Goal: Task Accomplishment & Management: Manage account settings

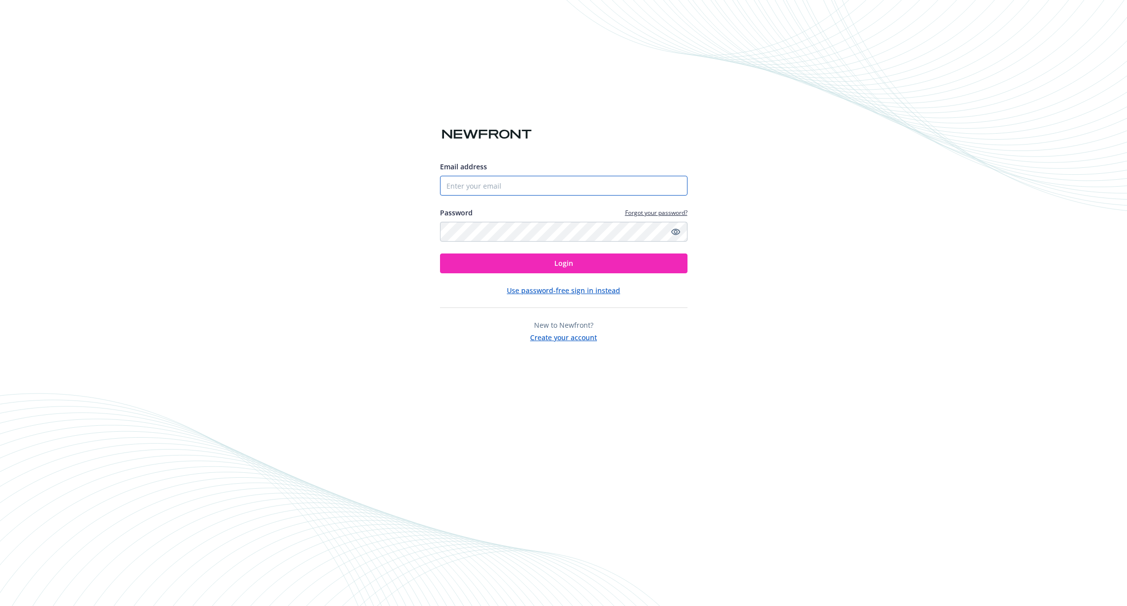
type input "g"
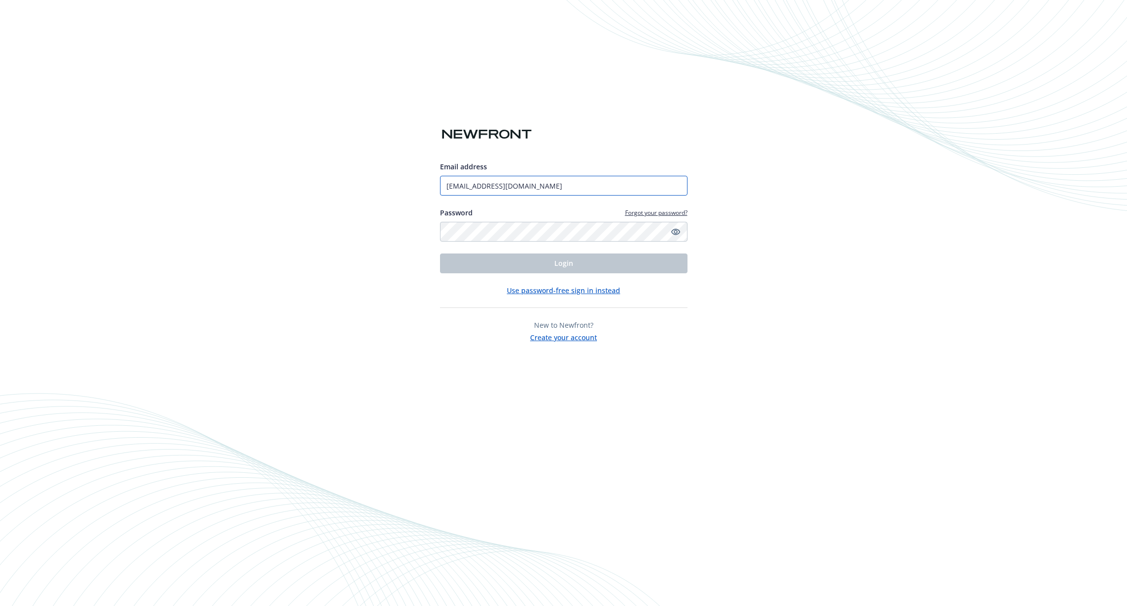
type input "[EMAIL_ADDRESS][DOMAIN_NAME]"
click at [563, 263] on button "Login" at bounding box center [564, 263] width 248 height 20
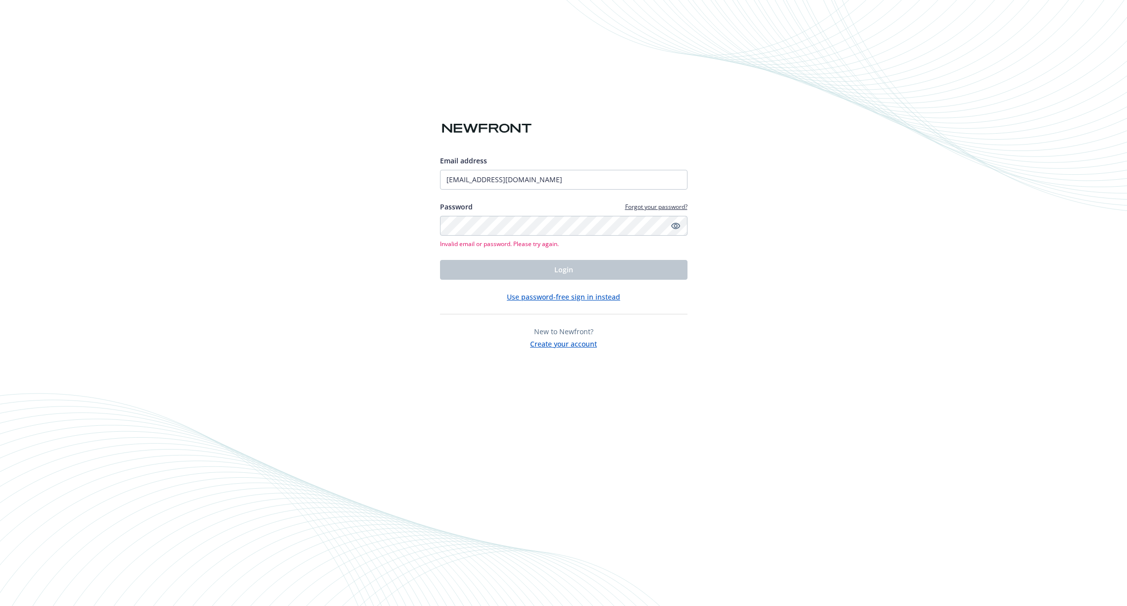
click at [643, 207] on link "Forgot your password?" at bounding box center [656, 206] width 62 height 8
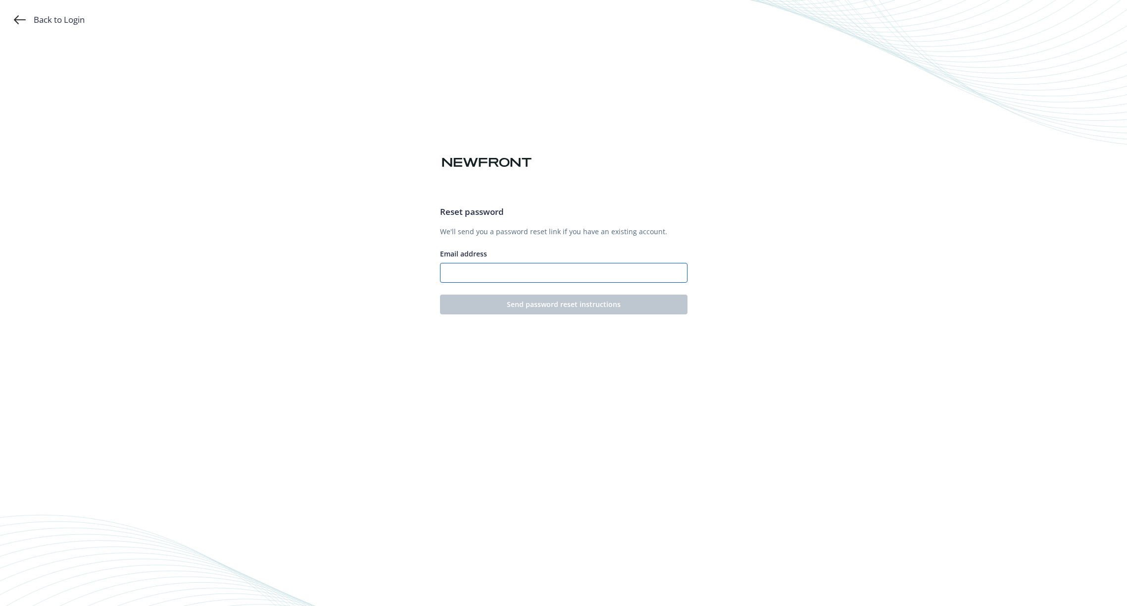
click at [517, 271] on input "Email address" at bounding box center [564, 273] width 248 height 20
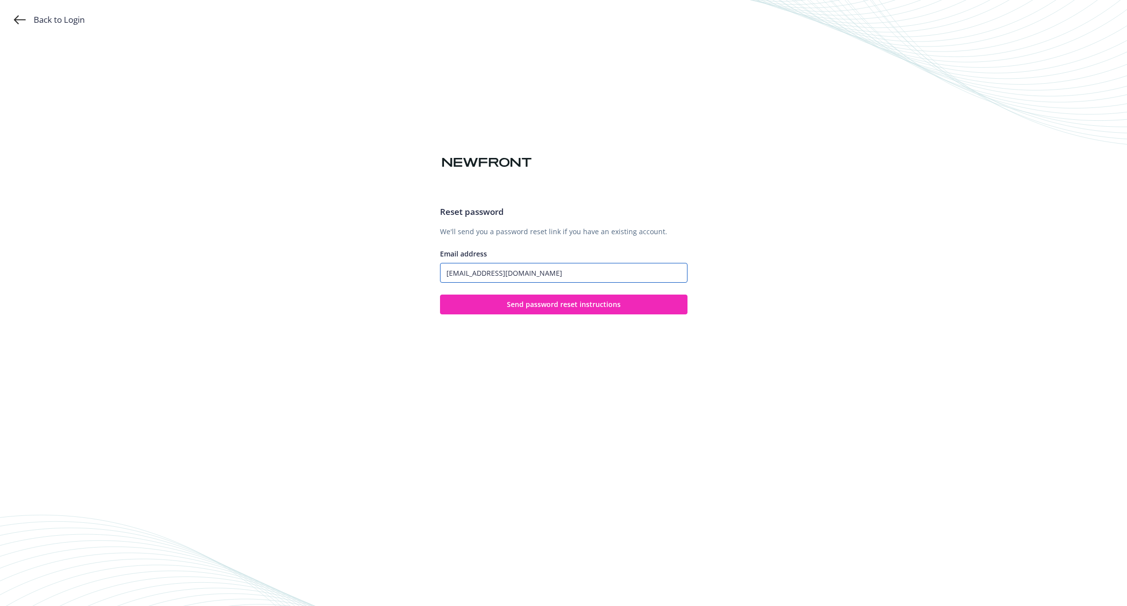
type input "[EMAIL_ADDRESS][DOMAIN_NAME]"
click at [563, 304] on button "Send password reset instructions" at bounding box center [564, 305] width 248 height 20
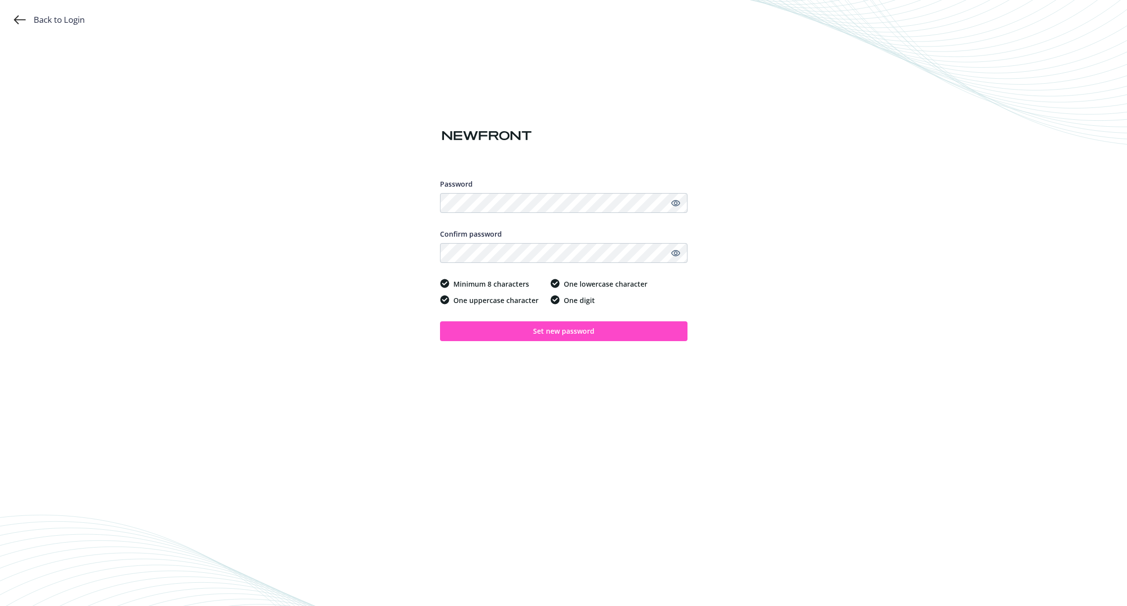
click at [558, 325] on button "Set new password" at bounding box center [564, 331] width 248 height 20
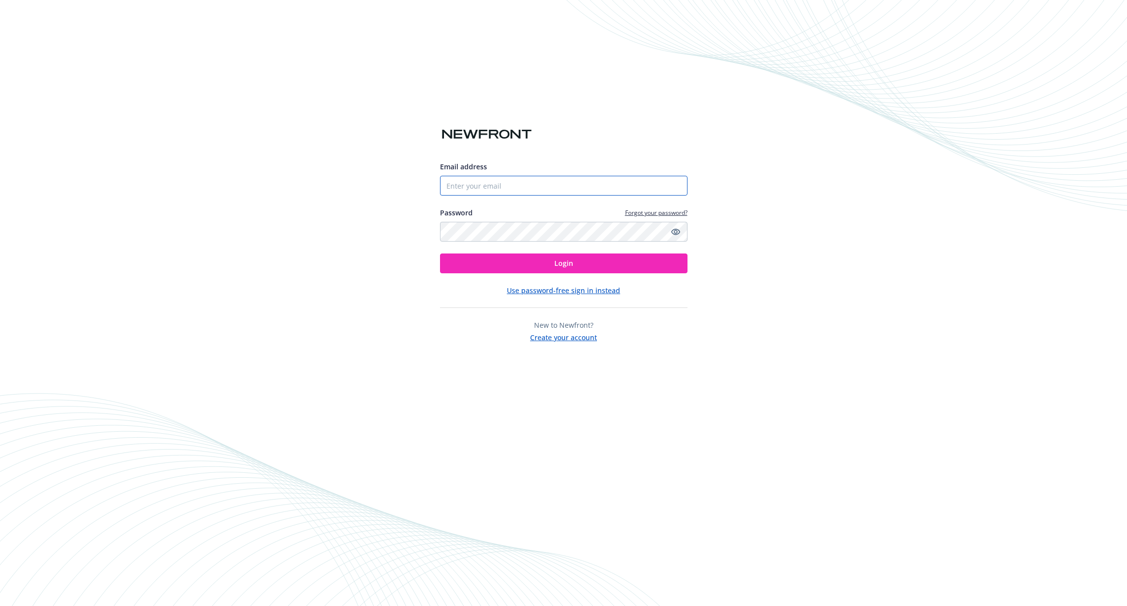
type input "[EMAIL_ADDRESS][DOMAIN_NAME]"
click at [575, 259] on button "Login" at bounding box center [564, 263] width 248 height 20
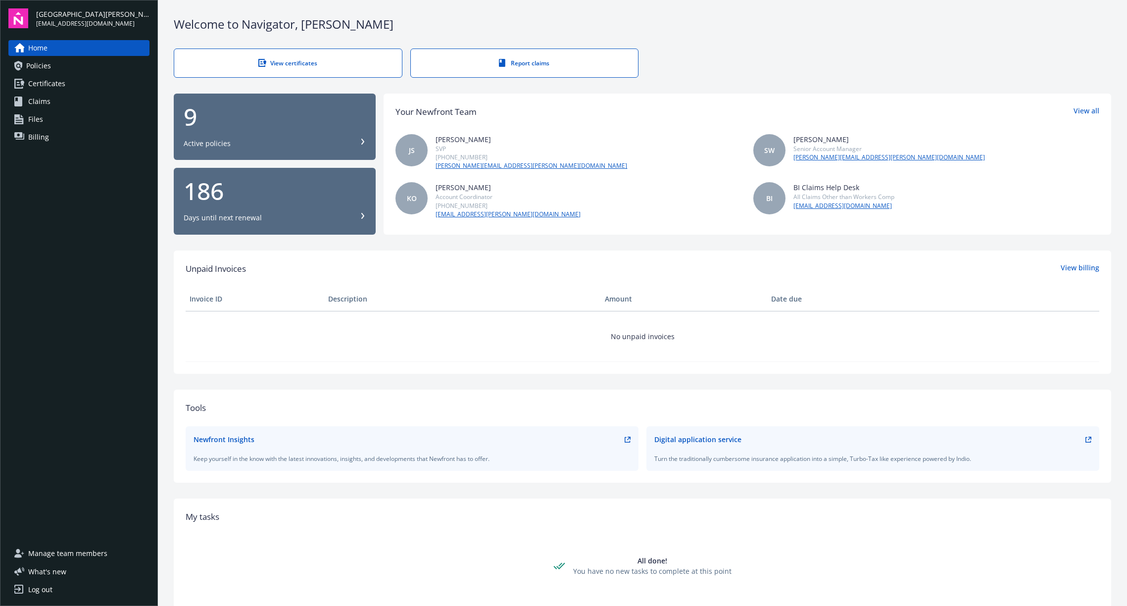
click at [64, 68] on link "Policies" at bounding box center [78, 66] width 141 height 16
